Goal: Transaction & Acquisition: Purchase product/service

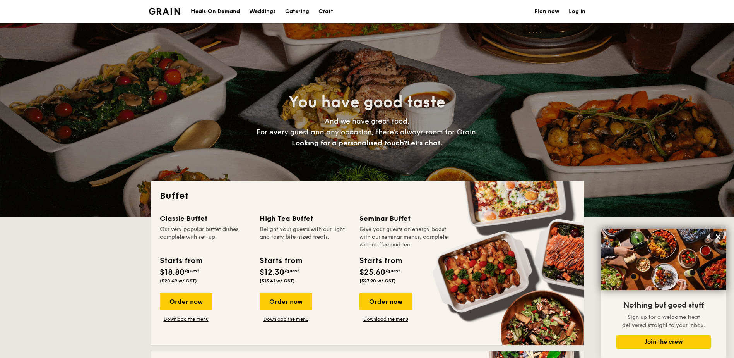
select select
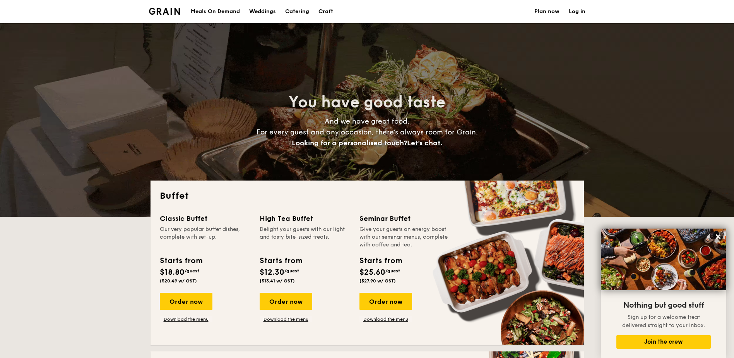
click at [211, 12] on div "Meals On Demand" at bounding box center [215, 11] width 49 height 23
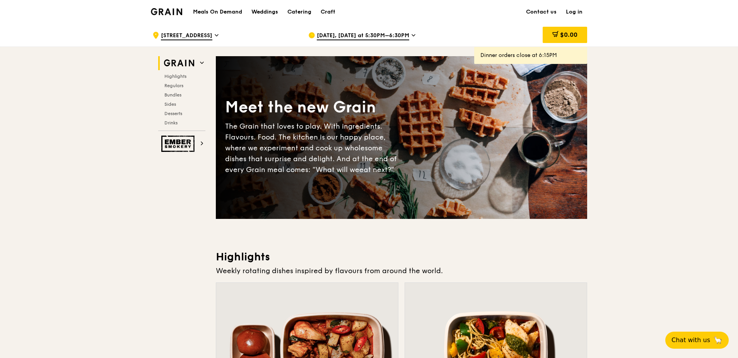
click at [341, 32] on span "Sep 8, Today at 5:30PM–6:30PM" at bounding box center [363, 36] width 92 height 9
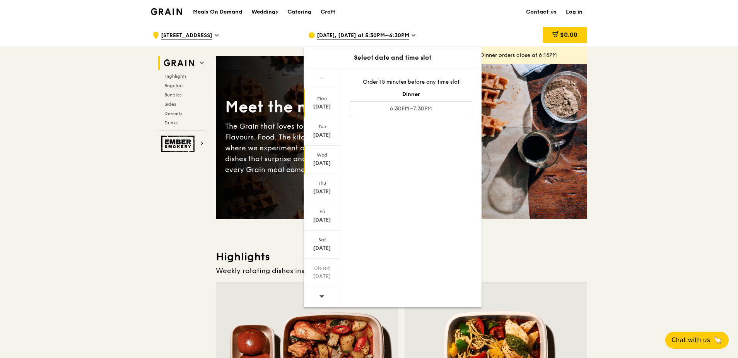
click at [317, 159] on div "Sep 10" at bounding box center [322, 163] width 34 height 8
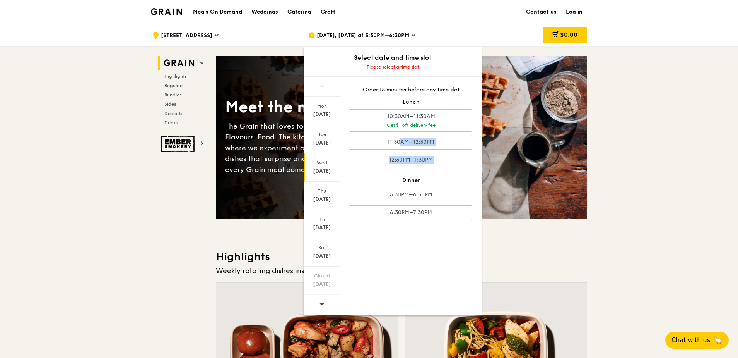
drag, startPoint x: 371, startPoint y: 137, endPoint x: 363, endPoint y: 177, distance: 40.8
click at [363, 177] on div "Order 15 minutes before any time slot Lunch 10:30AM–11:30AM Get $1 off delivery…" at bounding box center [410, 153] width 141 height 152
drag, startPoint x: 363, startPoint y: 177, endPoint x: 362, endPoint y: 139, distance: 37.9
click at [362, 139] on div "11:30AM–12:30PM" at bounding box center [411, 142] width 123 height 15
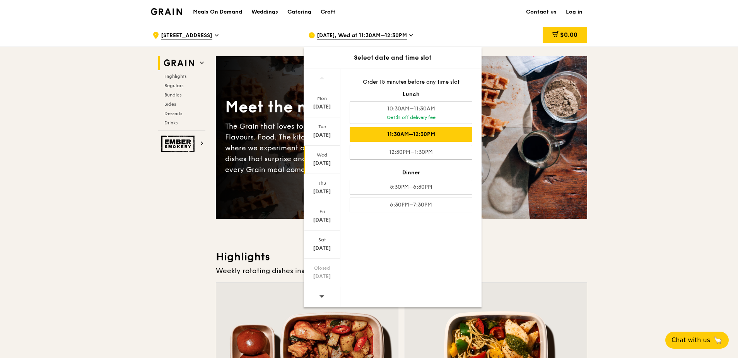
click at [399, 131] on div "11:30AM–12:30PM" at bounding box center [411, 134] width 123 height 15
click at [327, 154] on div "Wed" at bounding box center [322, 155] width 34 height 6
click at [572, 250] on h3 "Highlights" at bounding box center [401, 257] width 371 height 14
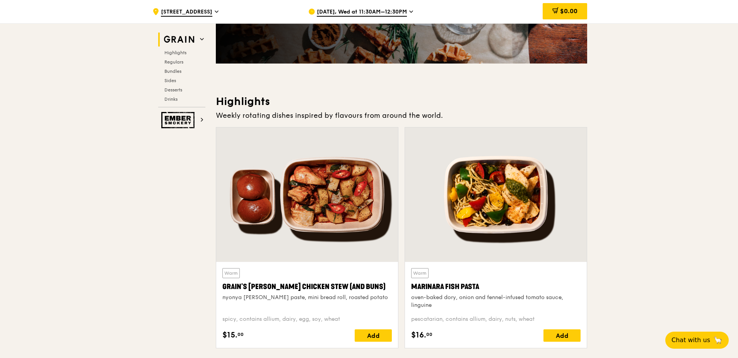
scroll to position [232, 0]
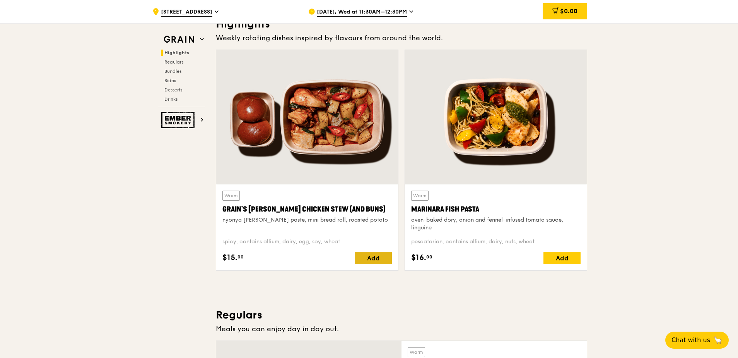
click at [388, 257] on div "Add" at bounding box center [373, 257] width 37 height 12
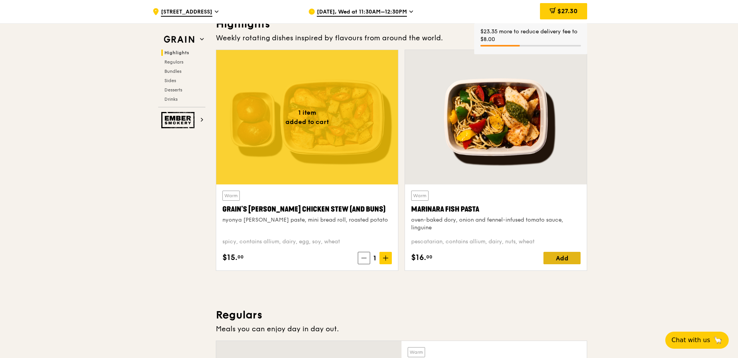
click at [564, 255] on div "Add" at bounding box center [562, 257] width 37 height 12
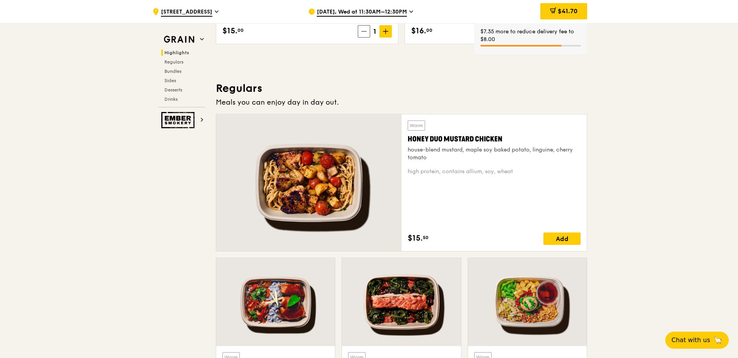
scroll to position [464, 0]
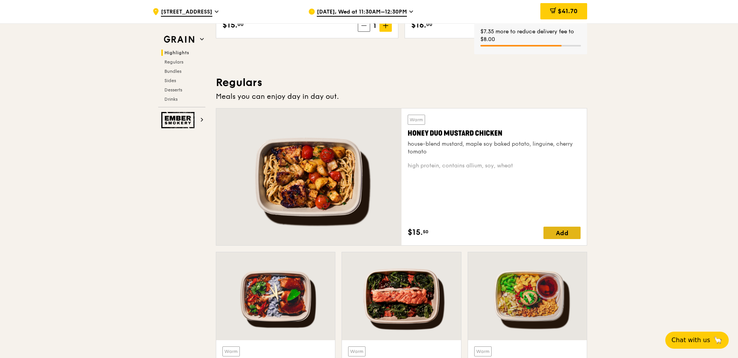
click at [559, 229] on div "Add" at bounding box center [562, 232] width 37 height 12
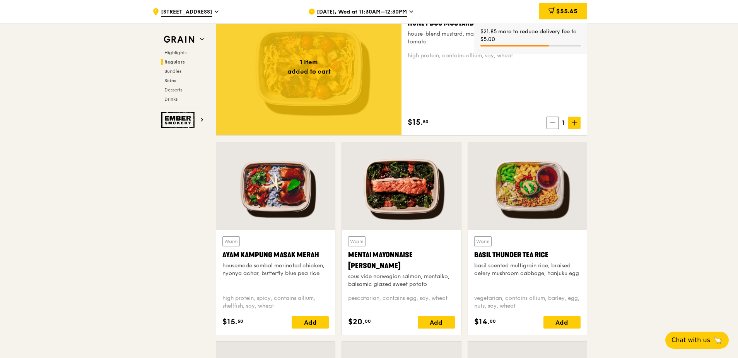
scroll to position [619, 0]
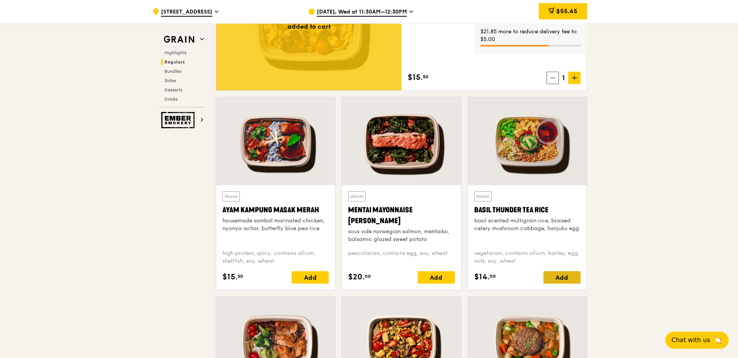
click at [571, 275] on div "Add" at bounding box center [562, 277] width 37 height 12
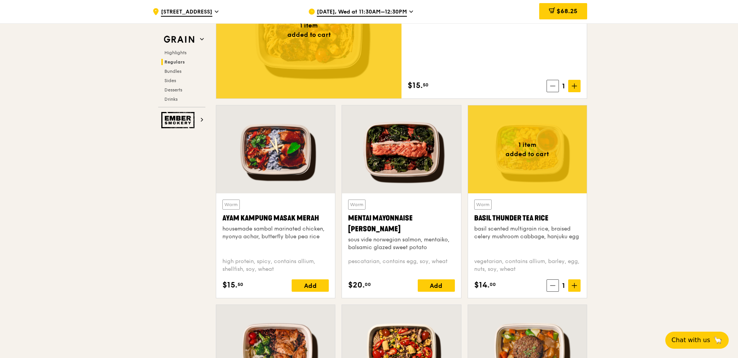
scroll to position [658, 0]
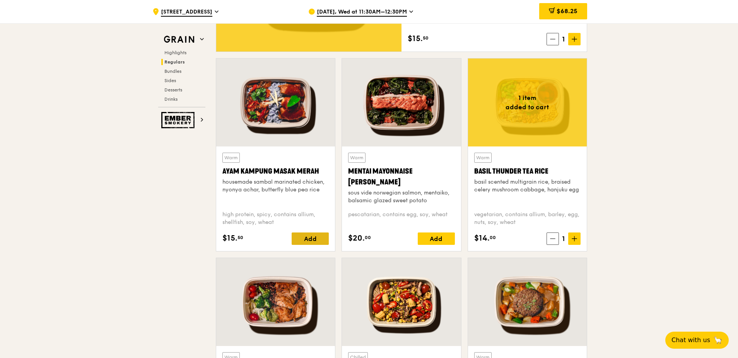
click at [308, 240] on div "Add" at bounding box center [310, 238] width 37 height 12
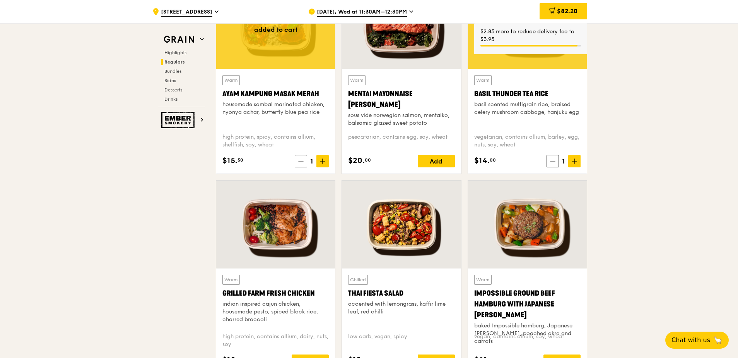
scroll to position [774, 0]
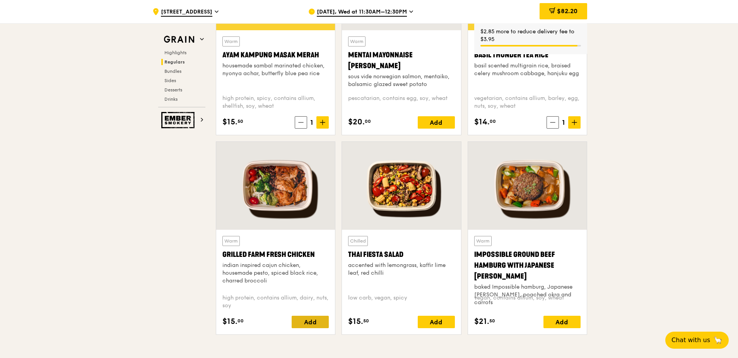
click at [317, 321] on div "Add" at bounding box center [310, 321] width 37 height 12
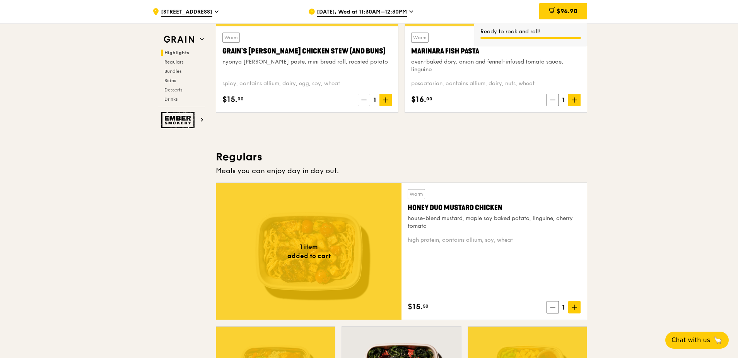
scroll to position [271, 0]
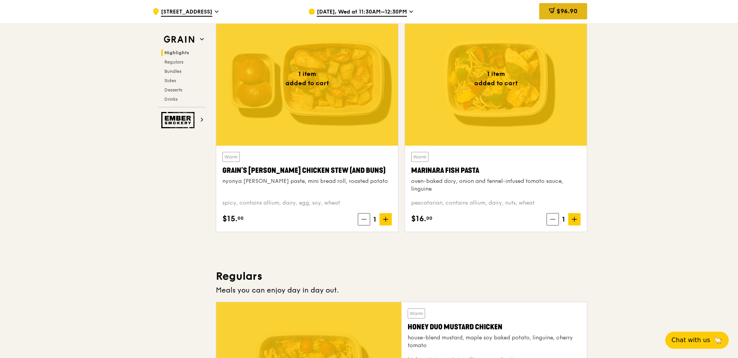
click at [563, 12] on span "$96.90" at bounding box center [567, 10] width 21 height 7
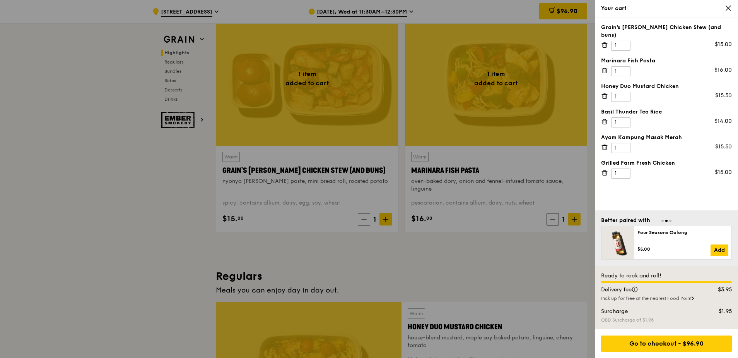
click at [46, 288] on div at bounding box center [369, 179] width 738 height 358
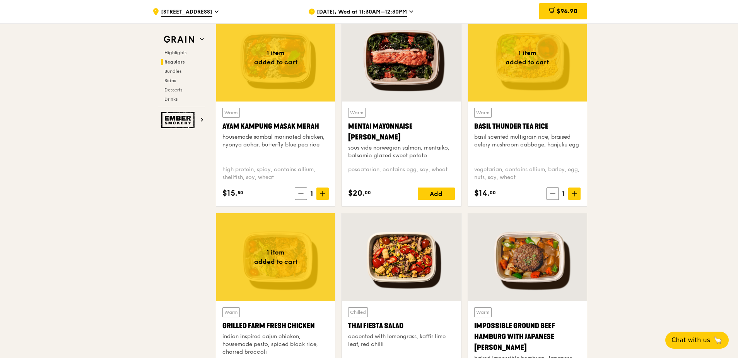
scroll to position [658, 0]
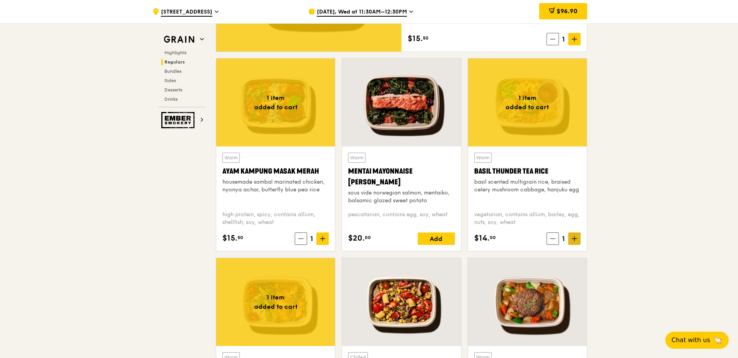
click at [577, 238] on icon at bounding box center [574, 238] width 5 height 0
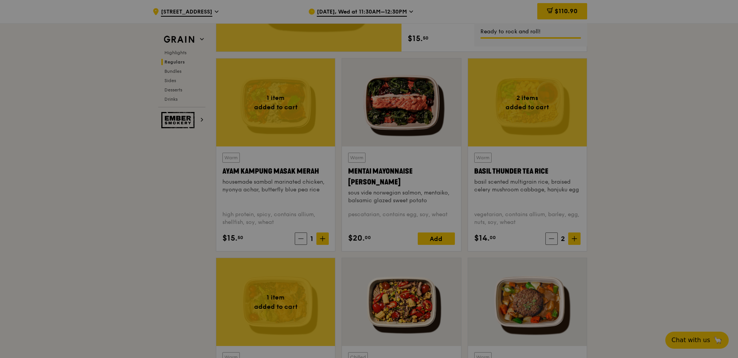
type input "2"
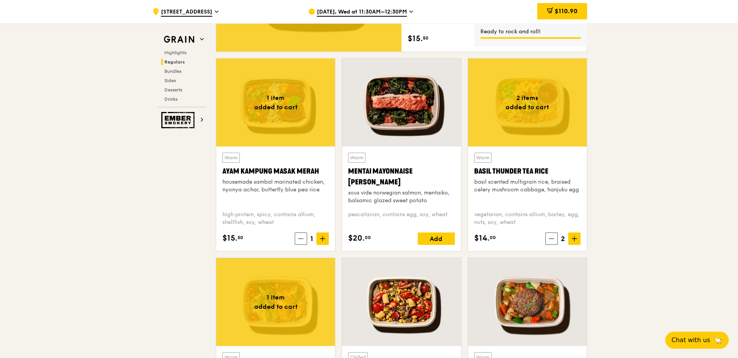
click at [543, 13] on div "$110.90" at bounding box center [562, 11] width 50 height 16
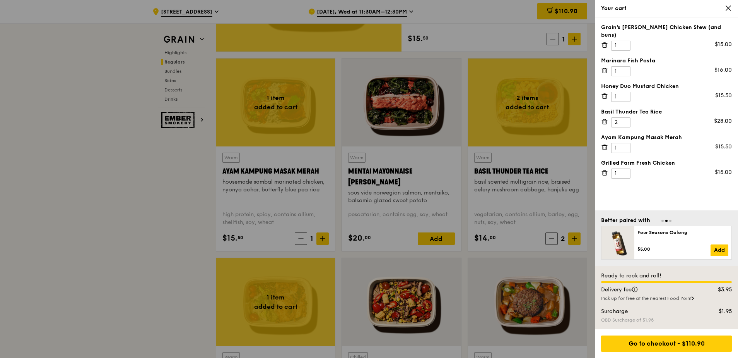
click at [125, 253] on div at bounding box center [369, 179] width 738 height 358
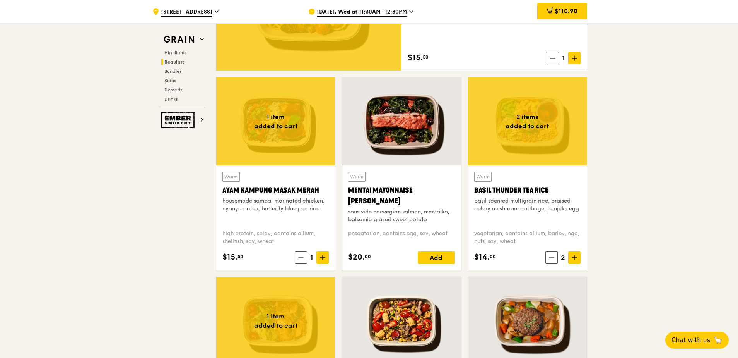
scroll to position [542, 0]
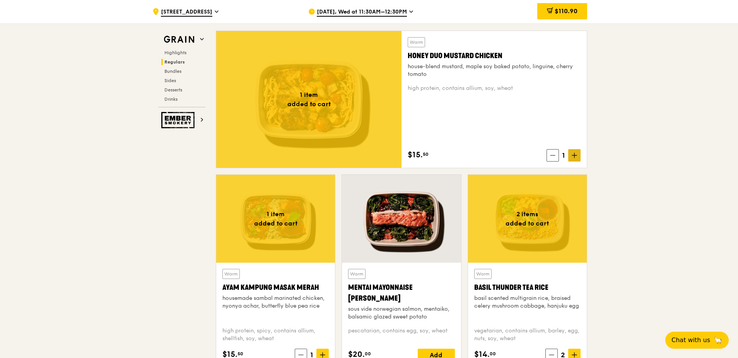
click at [580, 157] on span at bounding box center [574, 155] width 12 height 12
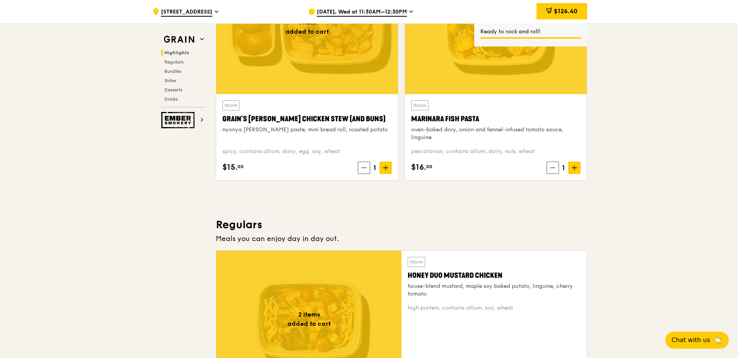
scroll to position [193, 0]
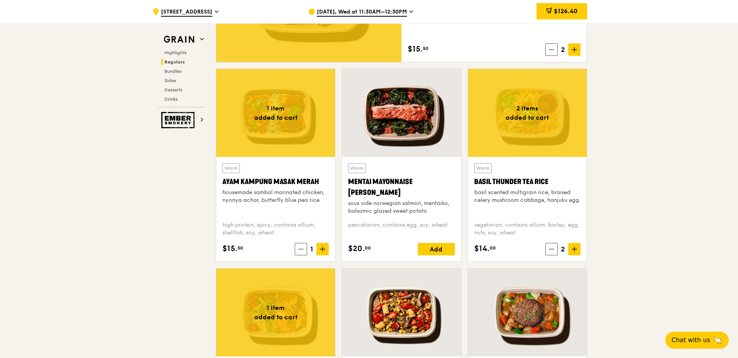
scroll to position [774, 0]
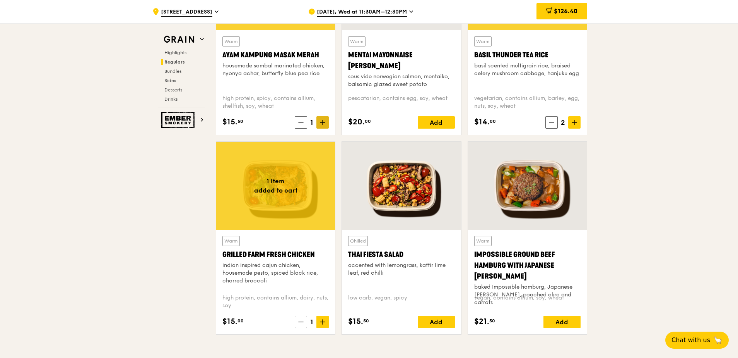
click at [324, 125] on icon at bounding box center [322, 122] width 5 height 5
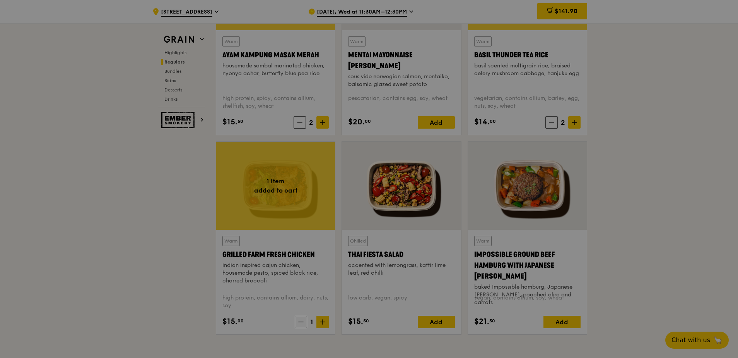
type input "2"
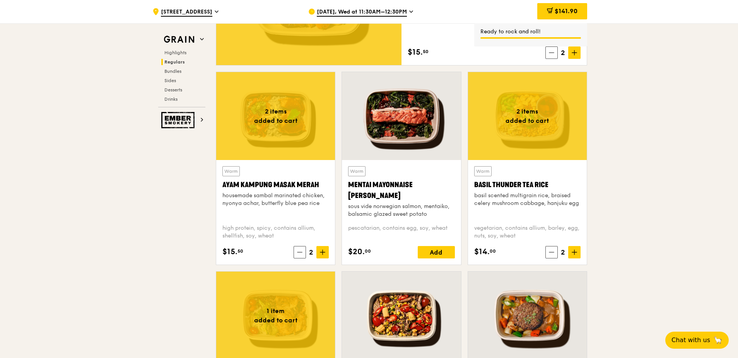
scroll to position [503, 0]
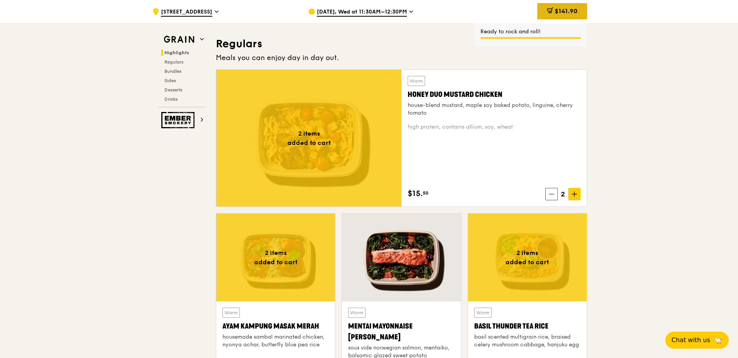
click at [559, 9] on span "$141.90" at bounding box center [566, 10] width 23 height 7
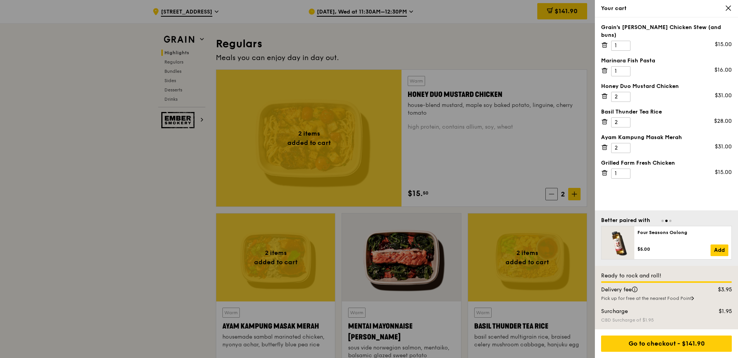
click at [203, 251] on div at bounding box center [369, 179] width 738 height 358
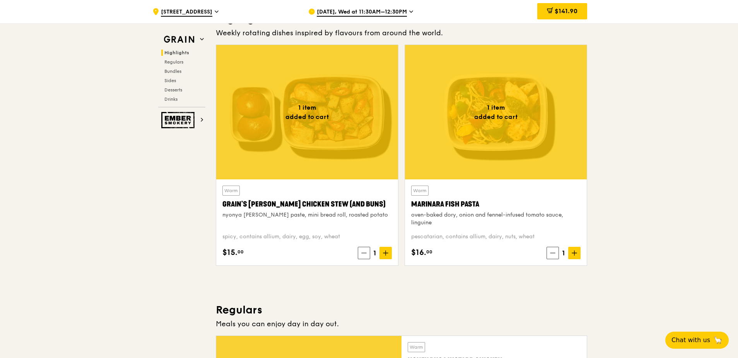
scroll to position [232, 0]
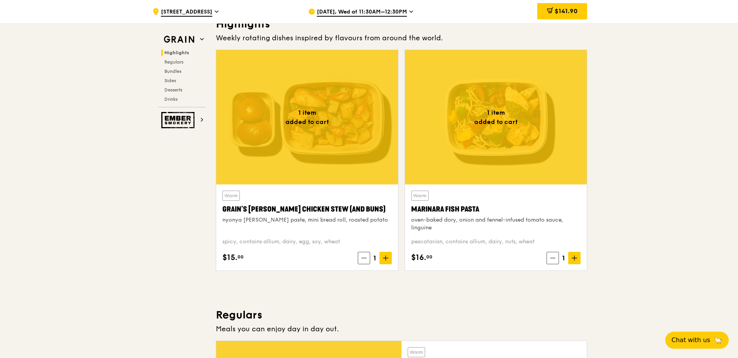
click at [318, 161] on div at bounding box center [307, 117] width 182 height 134
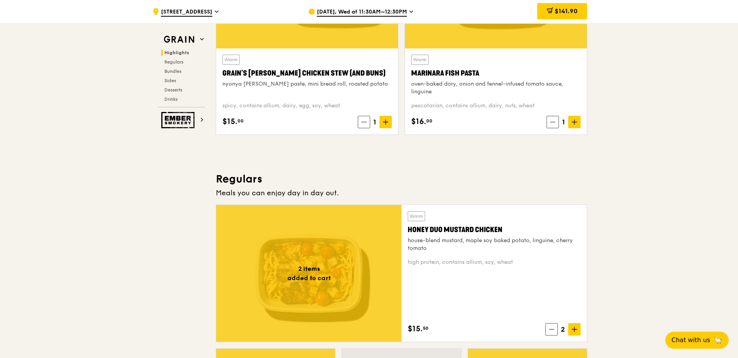
scroll to position [271, 0]
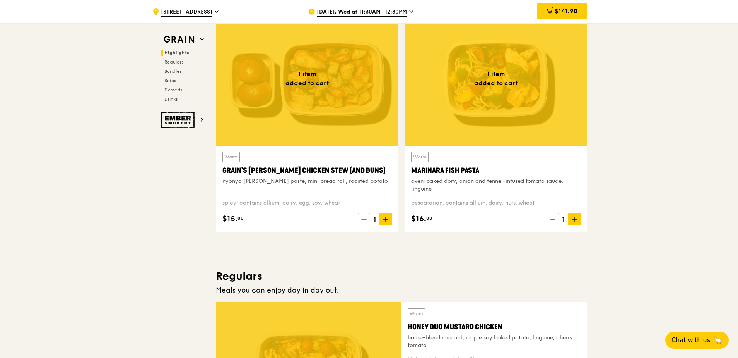
click at [578, 221] on span at bounding box center [574, 219] width 12 height 12
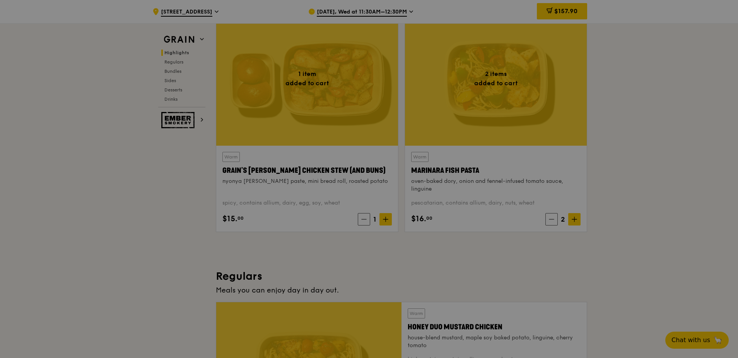
type input "2"
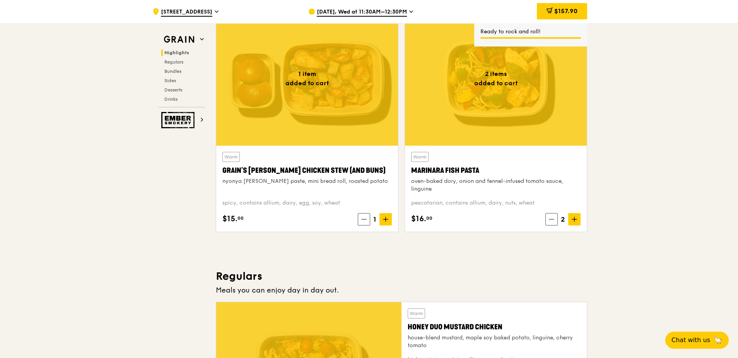
click at [563, 14] on span "$157.90" at bounding box center [565, 10] width 23 height 7
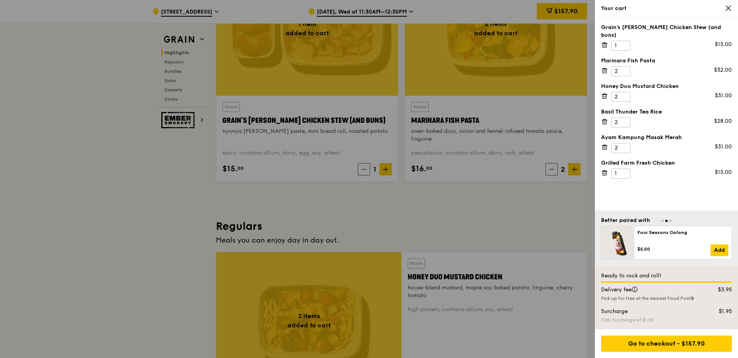
scroll to position [348, 0]
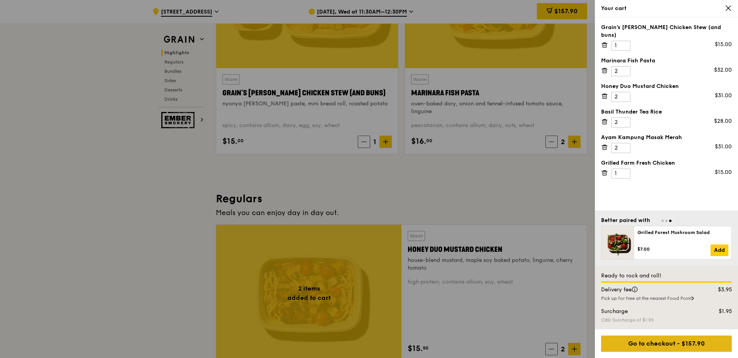
click at [687, 345] on div "Go to checkout - $157.90" at bounding box center [666, 343] width 131 height 16
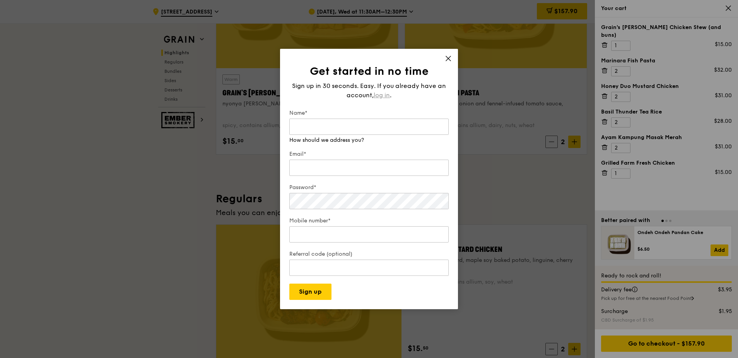
click at [381, 95] on span "log in" at bounding box center [382, 95] width 16 height 9
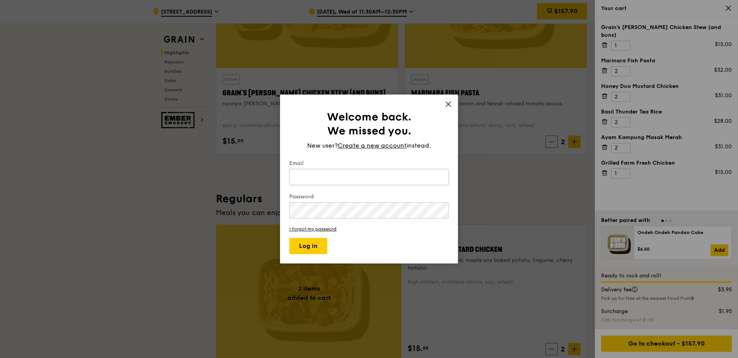
click at [349, 180] on input "Email" at bounding box center [368, 177] width 159 height 16
click at [301, 176] on input "Email" at bounding box center [368, 177] width 159 height 16
type input "[PERSON_NAME][EMAIL_ADDRESS][DOMAIN_NAME]"
click at [289, 238] on button "Log in" at bounding box center [308, 246] width 38 height 16
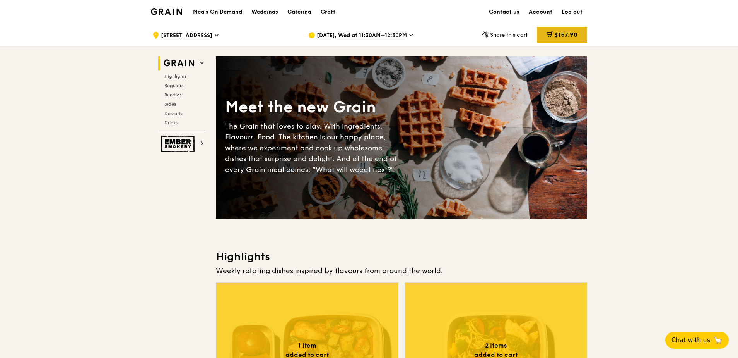
click at [570, 35] on span "$157.90" at bounding box center [565, 34] width 23 height 7
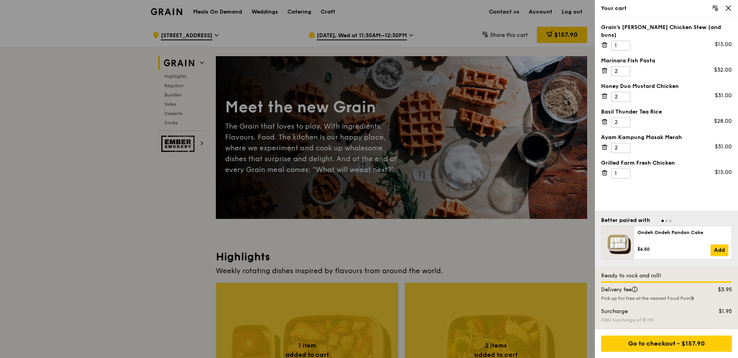
click at [546, 14] on div at bounding box center [369, 179] width 738 height 358
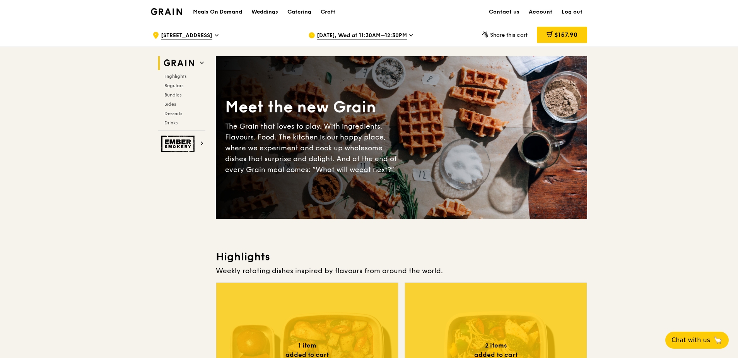
click at [541, 10] on link "Account" at bounding box center [540, 11] width 33 height 23
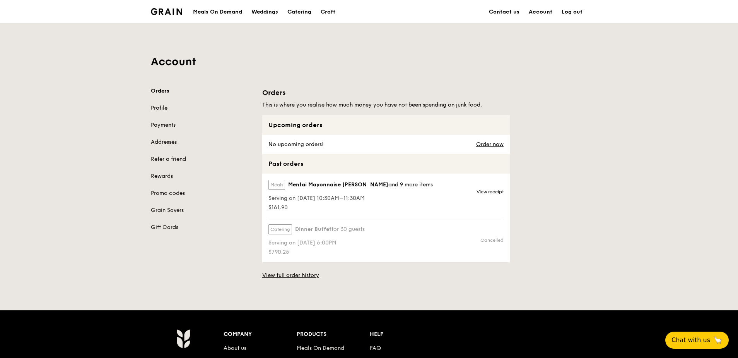
click at [567, 190] on div "Orders This is where you realise how much money you have not been spending on j…" at bounding box center [425, 183] width 334 height 192
click at [298, 277] on link "View full order history" at bounding box center [290, 275] width 57 height 8
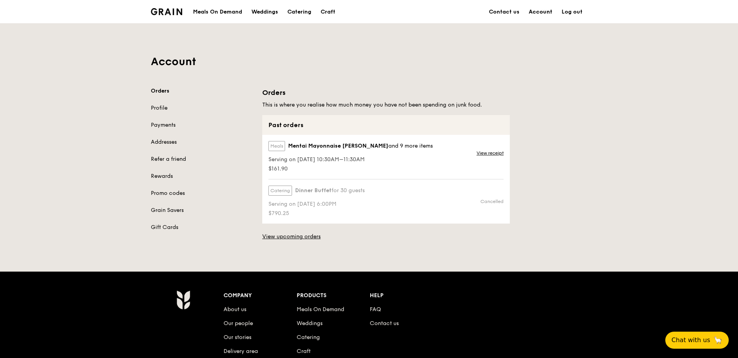
click at [540, 8] on link "Account" at bounding box center [540, 11] width 33 height 23
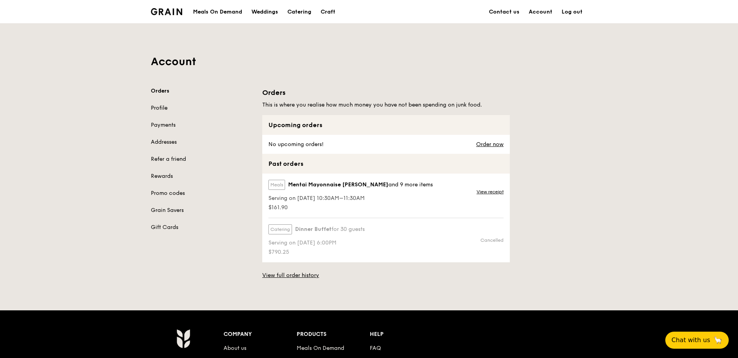
click at [159, 106] on link "Profile" at bounding box center [202, 108] width 102 height 8
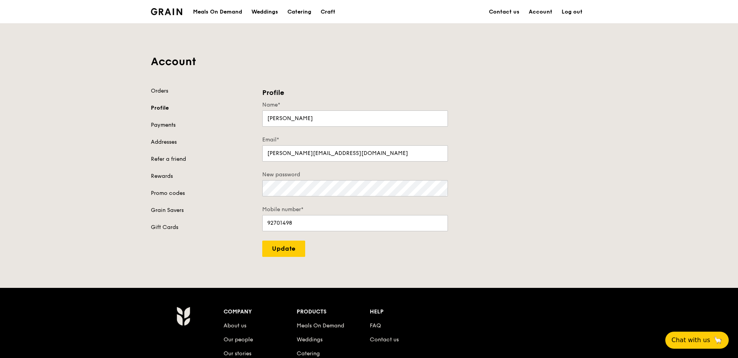
click at [163, 127] on link "Payments" at bounding box center [202, 125] width 102 height 8
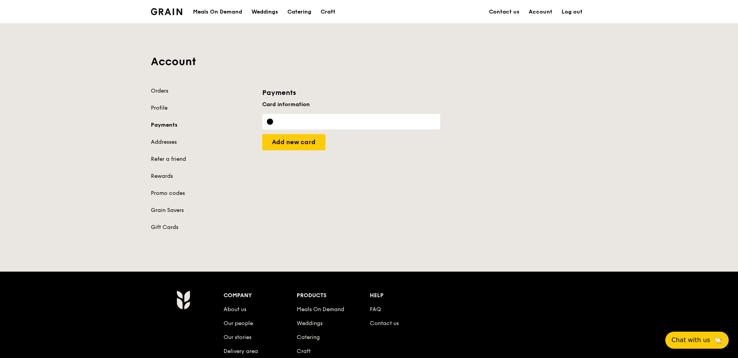
click at [162, 138] on div "Orders Profile Payments Addresses Refer a friend Rewards Promo codes Grain Save…" at bounding box center [202, 159] width 102 height 144
click at [162, 140] on link "Addresses" at bounding box center [202, 142] width 102 height 8
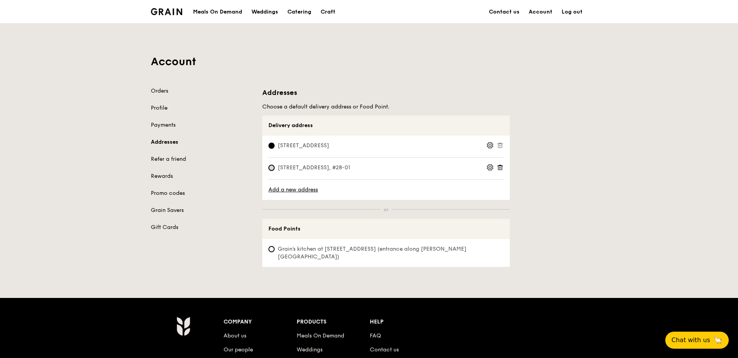
click at [273, 169] on input "[STREET_ADDRESS], #28-01" at bounding box center [272, 167] width 6 height 6
radio input "true"
click at [502, 165] on icon at bounding box center [500, 167] width 7 height 7
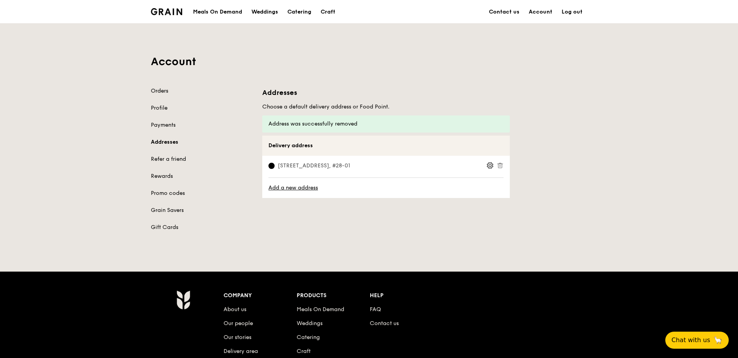
click at [164, 90] on link "Orders" at bounding box center [202, 91] width 102 height 8
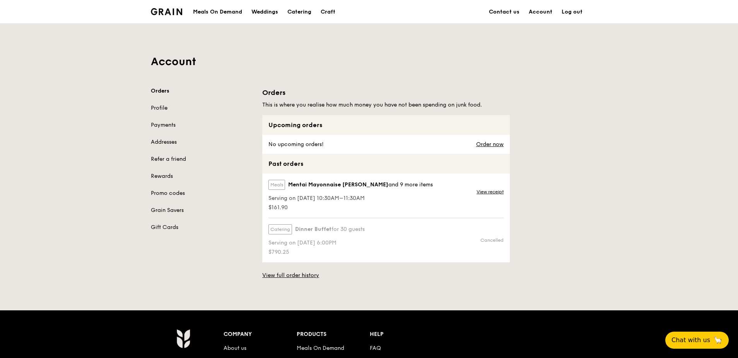
click at [168, 15] on img at bounding box center [166, 11] width 31 height 7
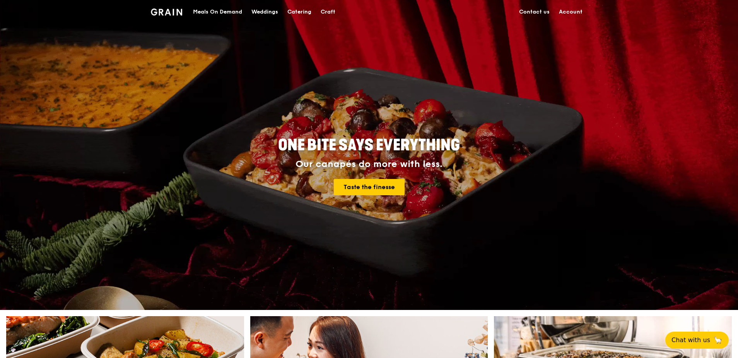
click at [216, 9] on div "Meals On Demand" at bounding box center [217, 11] width 49 height 23
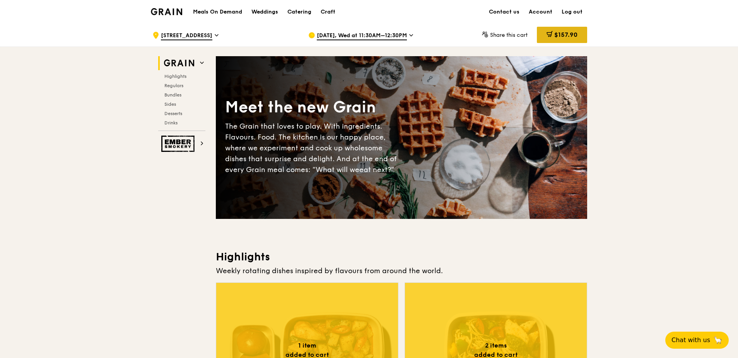
click at [569, 33] on span "$157.90" at bounding box center [565, 34] width 23 height 7
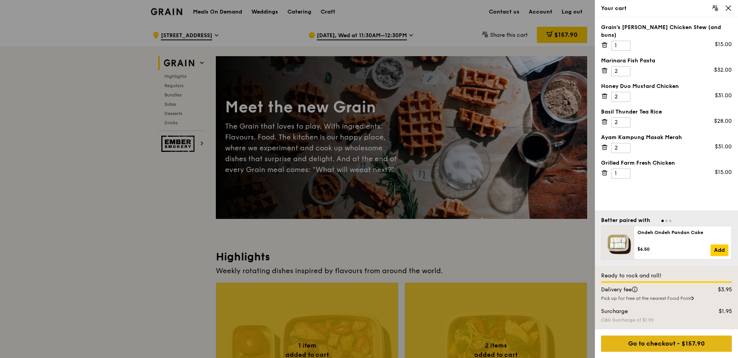
click at [691, 343] on div "Go to checkout - $157.90" at bounding box center [666, 343] width 131 height 16
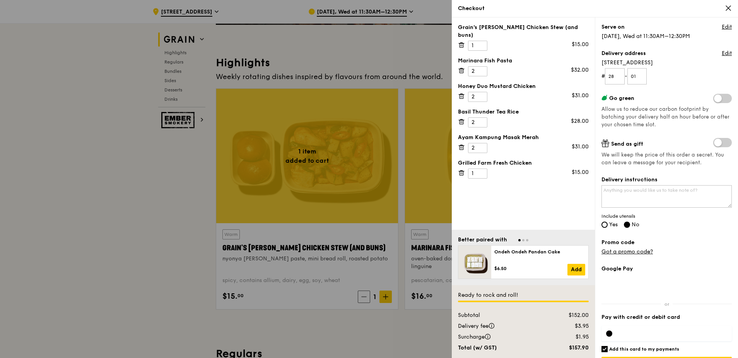
scroll to position [77, 0]
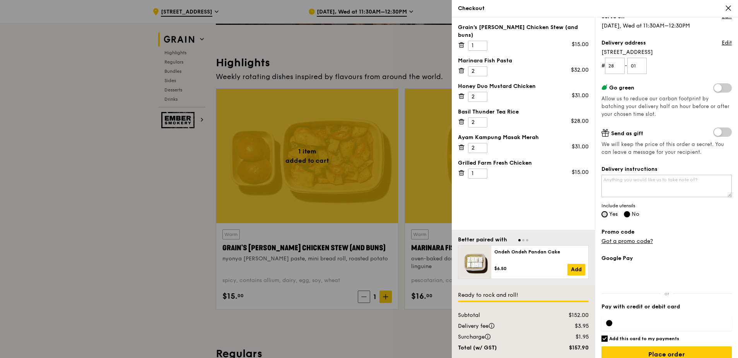
click at [604, 212] on input "Yes" at bounding box center [605, 214] width 6 height 6
radio input "true"
radio input "false"
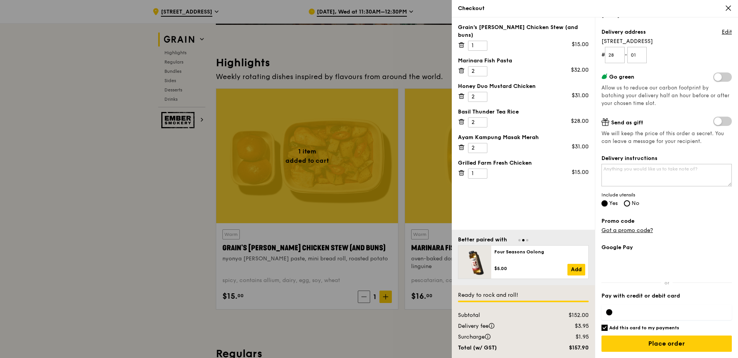
scroll to position [232, 0]
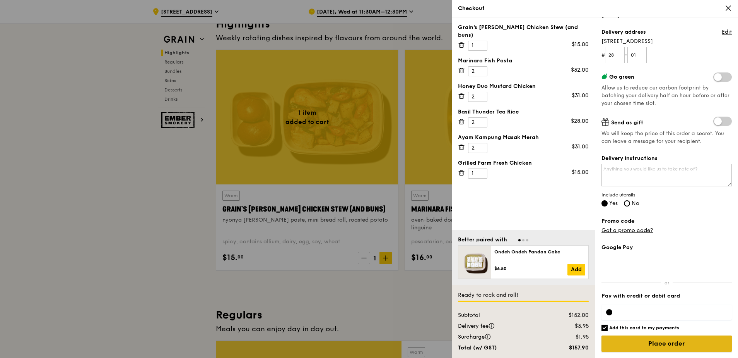
click at [626, 340] on input "Place order" at bounding box center [667, 343] width 130 height 16
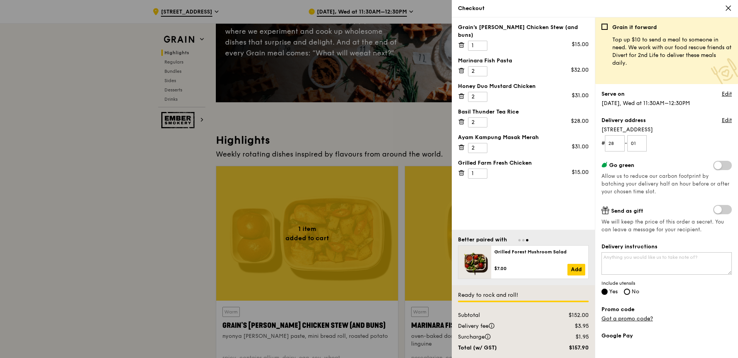
scroll to position [88, 0]
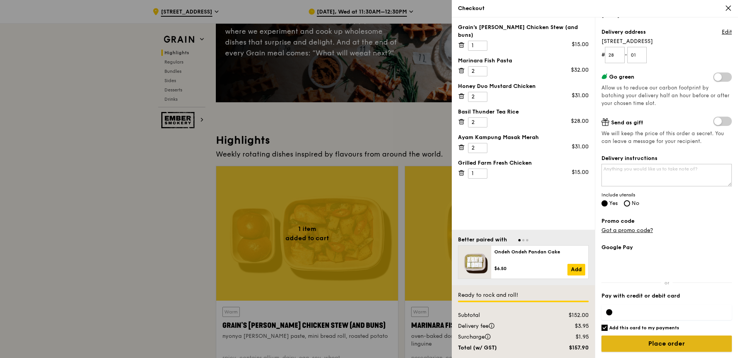
click at [676, 344] on input "Place order" at bounding box center [667, 343] width 130 height 16
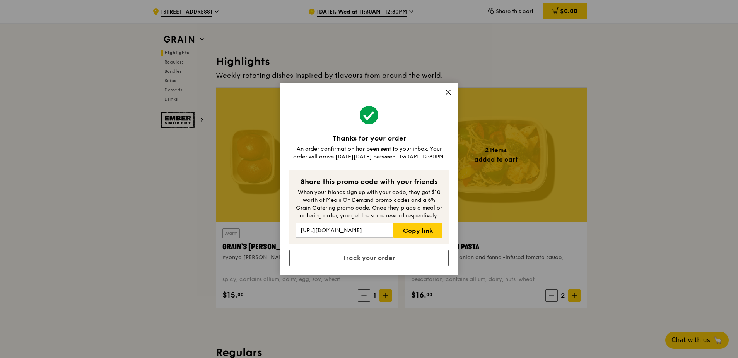
scroll to position [232, 0]
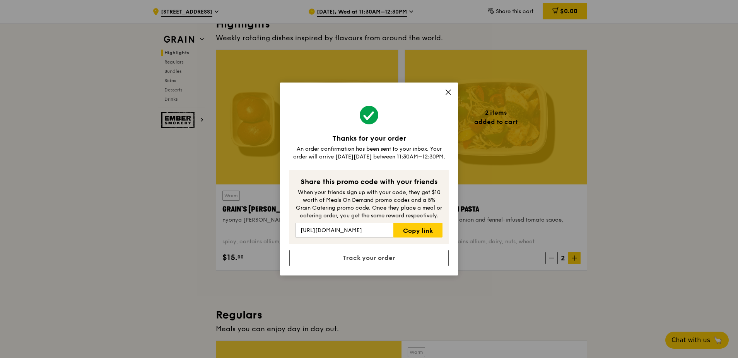
click at [453, 90] on div "Thanks for your order An order confirmation has been sent to your inbox. Your o…" at bounding box center [369, 178] width 178 height 193
click at [450, 94] on icon at bounding box center [448, 92] width 5 height 5
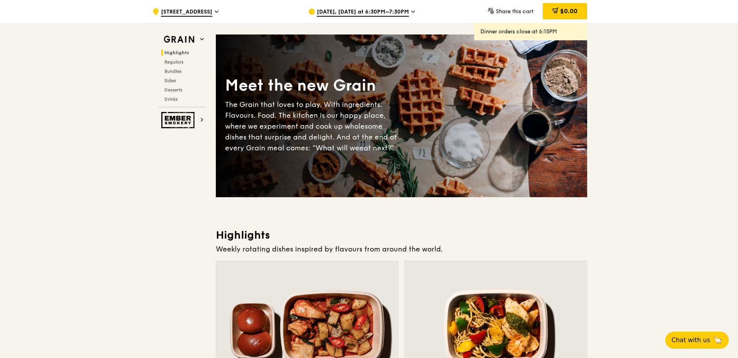
scroll to position [0, 0]
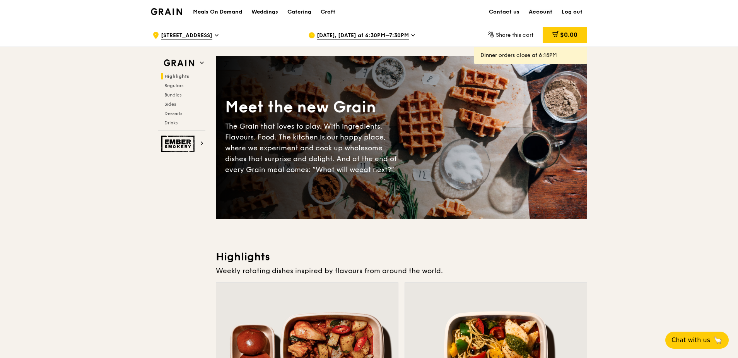
click at [547, 11] on link "Account" at bounding box center [540, 11] width 33 height 23
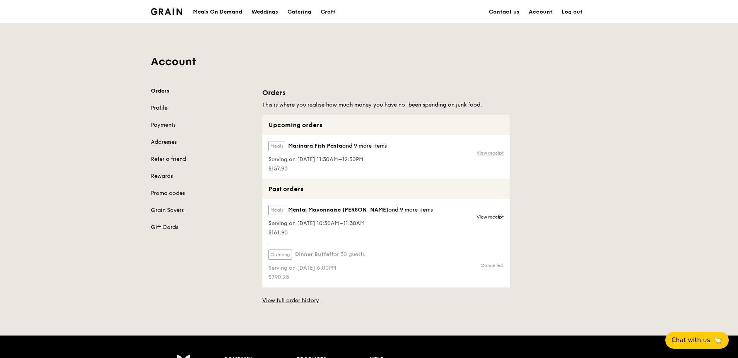
click at [490, 151] on link "View receipt" at bounding box center [490, 153] width 27 height 6
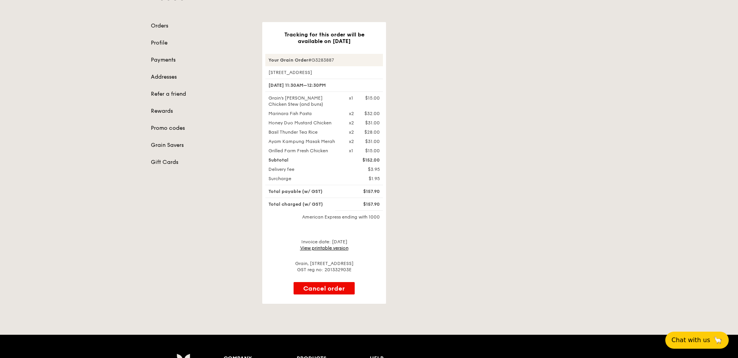
scroll to position [77, 0]
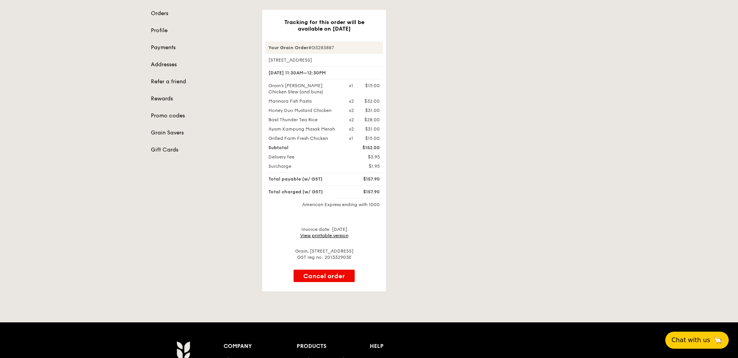
click at [462, 144] on div "Tracking for this order will be available on [DATE] Your Grain Order #G3283887 …" at bounding box center [425, 150] width 334 height 281
